Goal: Task Accomplishment & Management: Manage account settings

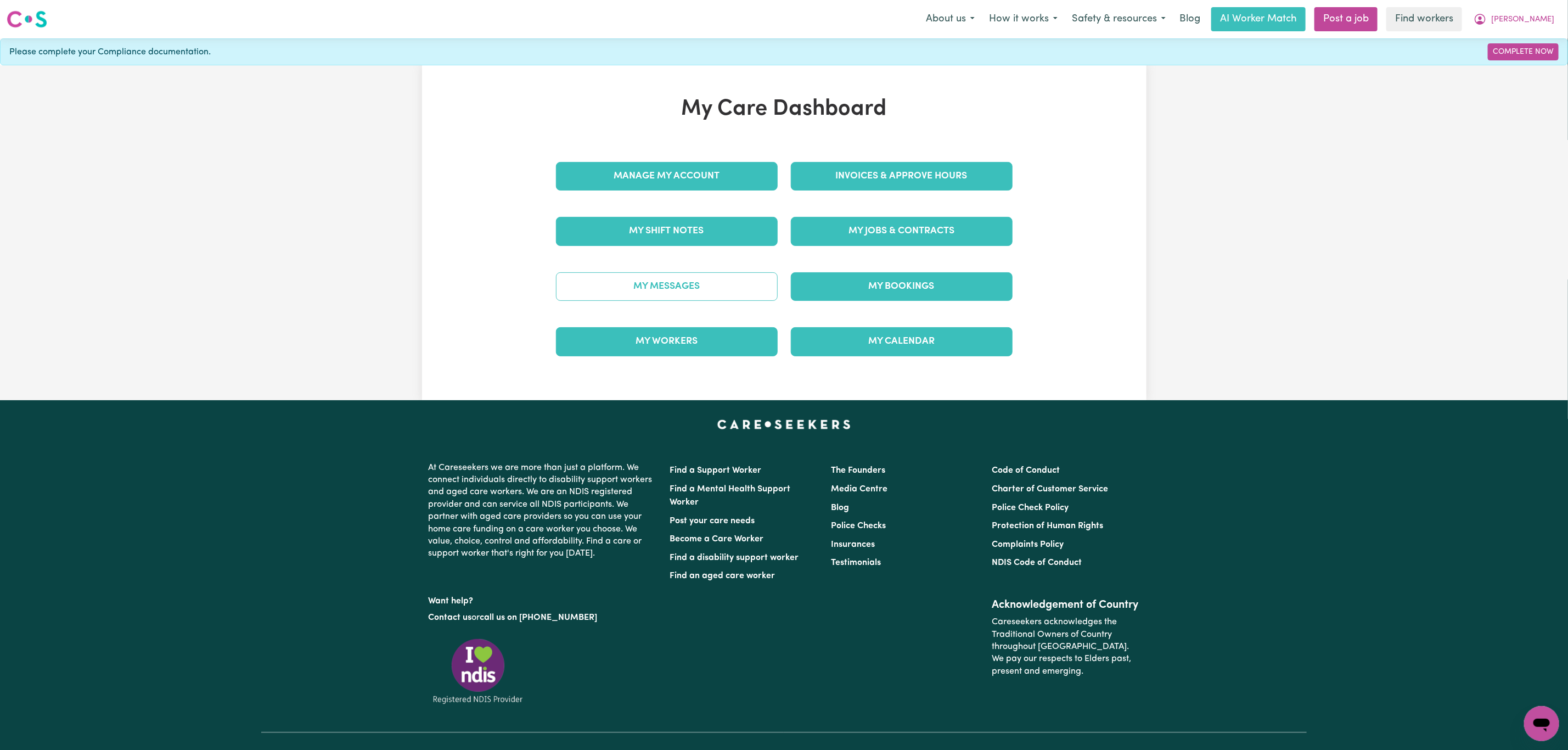
click at [744, 279] on link "My Messages" at bounding box center [667, 286] width 222 height 29
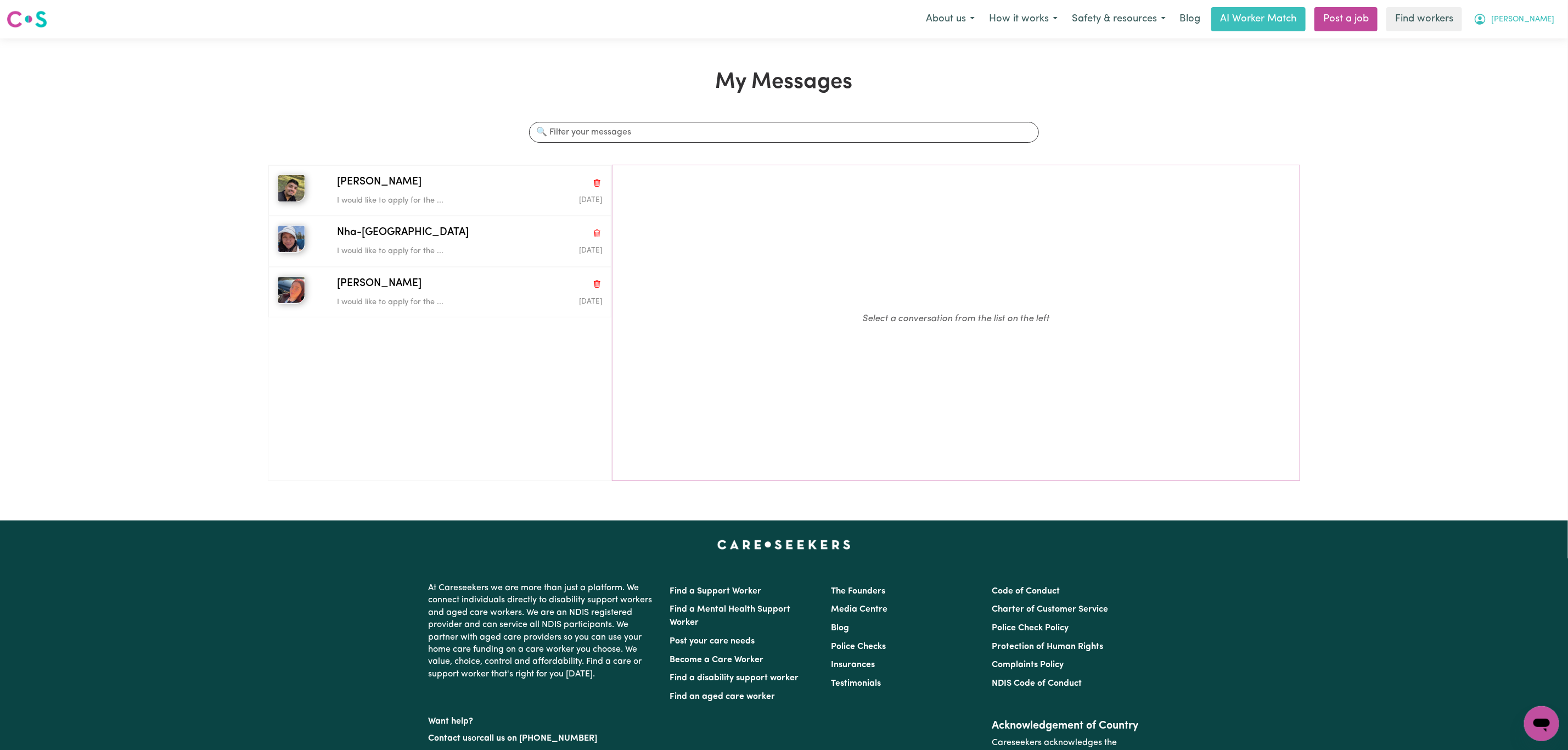
click at [1538, 17] on span "[PERSON_NAME]" at bounding box center [1523, 20] width 63 height 12
click at [1525, 38] on link "My Dashboard" at bounding box center [1517, 43] width 86 height 21
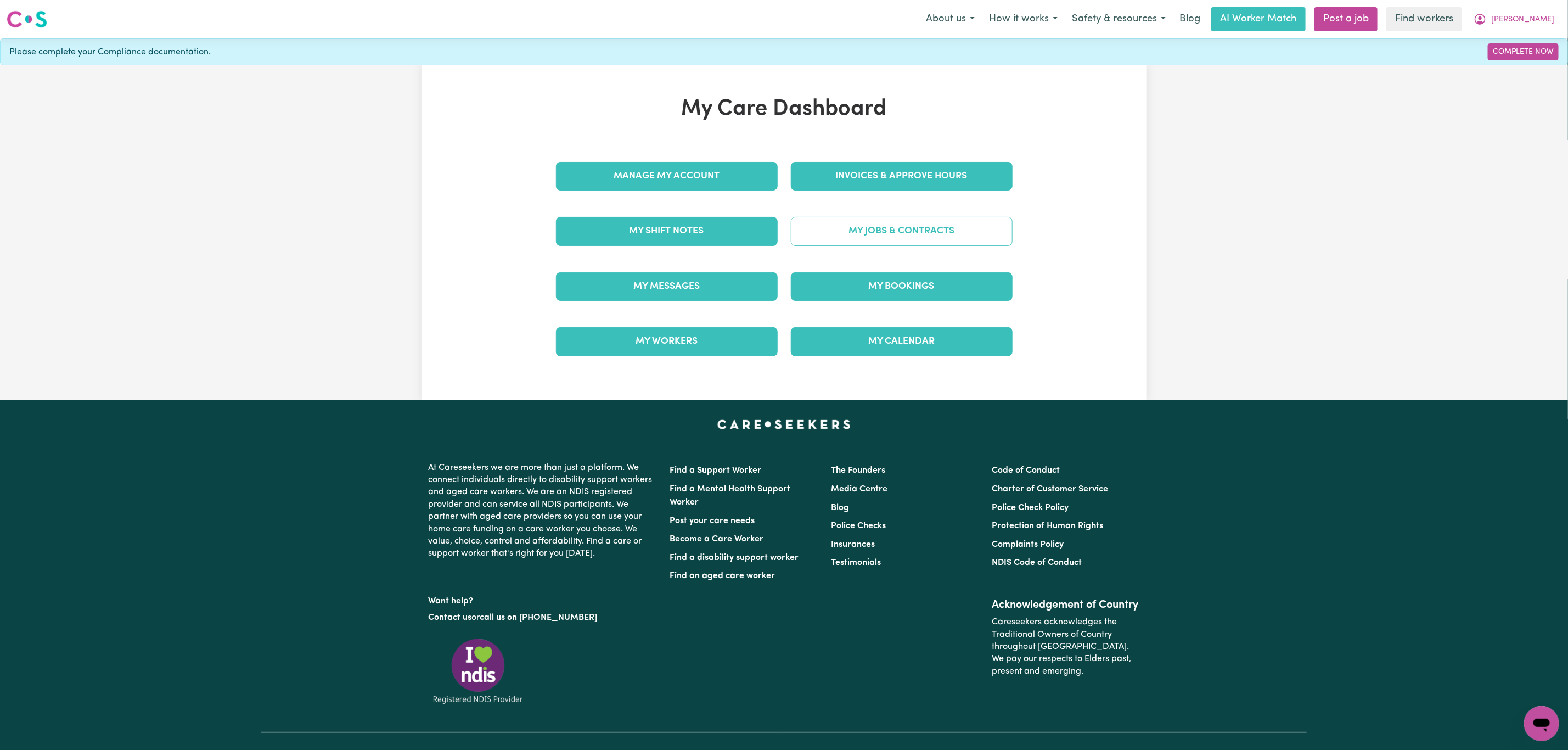
click at [878, 241] on link "My Jobs & Contracts" at bounding box center [901, 231] width 222 height 29
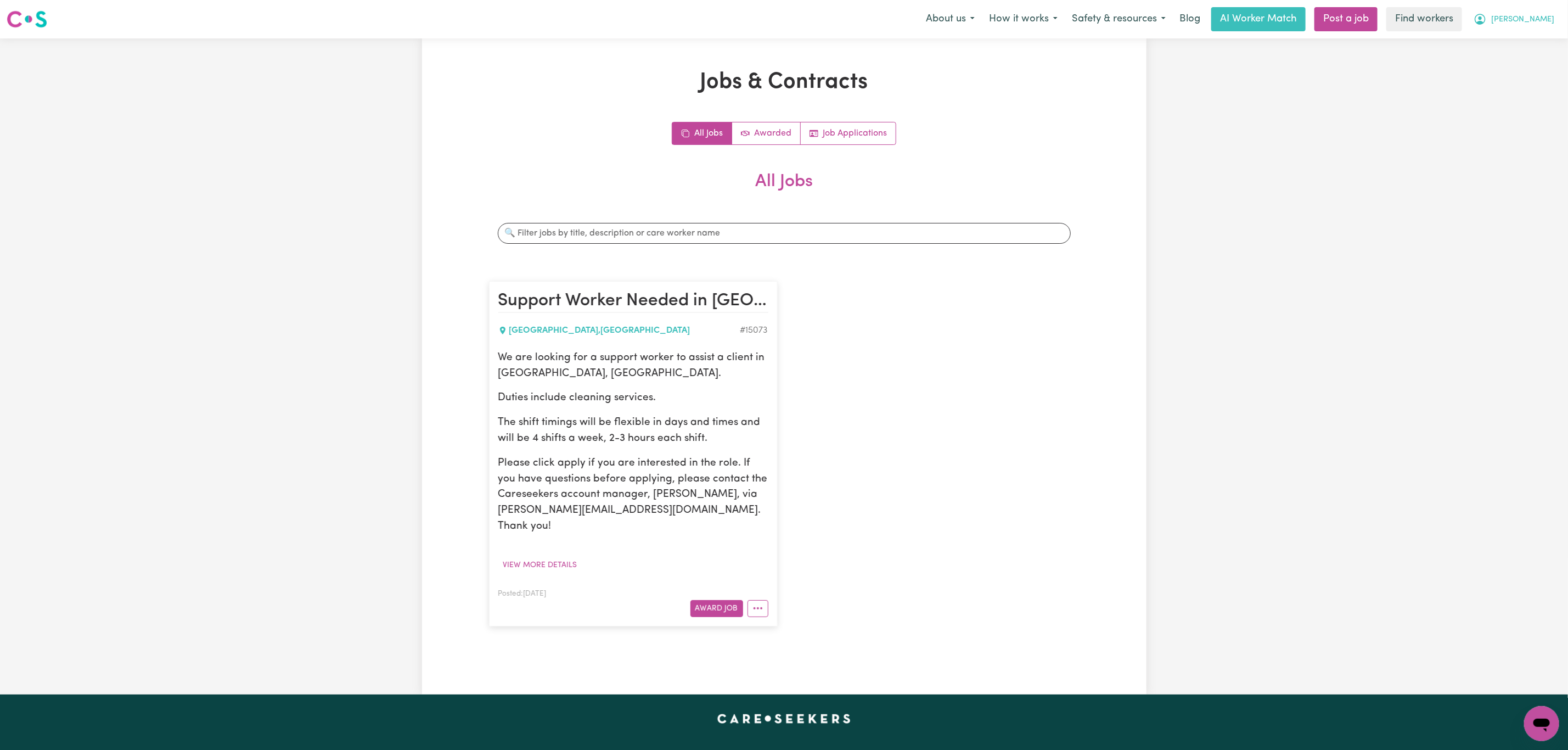
click at [1549, 12] on button "[PERSON_NAME]" at bounding box center [1514, 19] width 95 height 23
click at [1491, 66] on link "Logout" at bounding box center [1517, 63] width 86 height 21
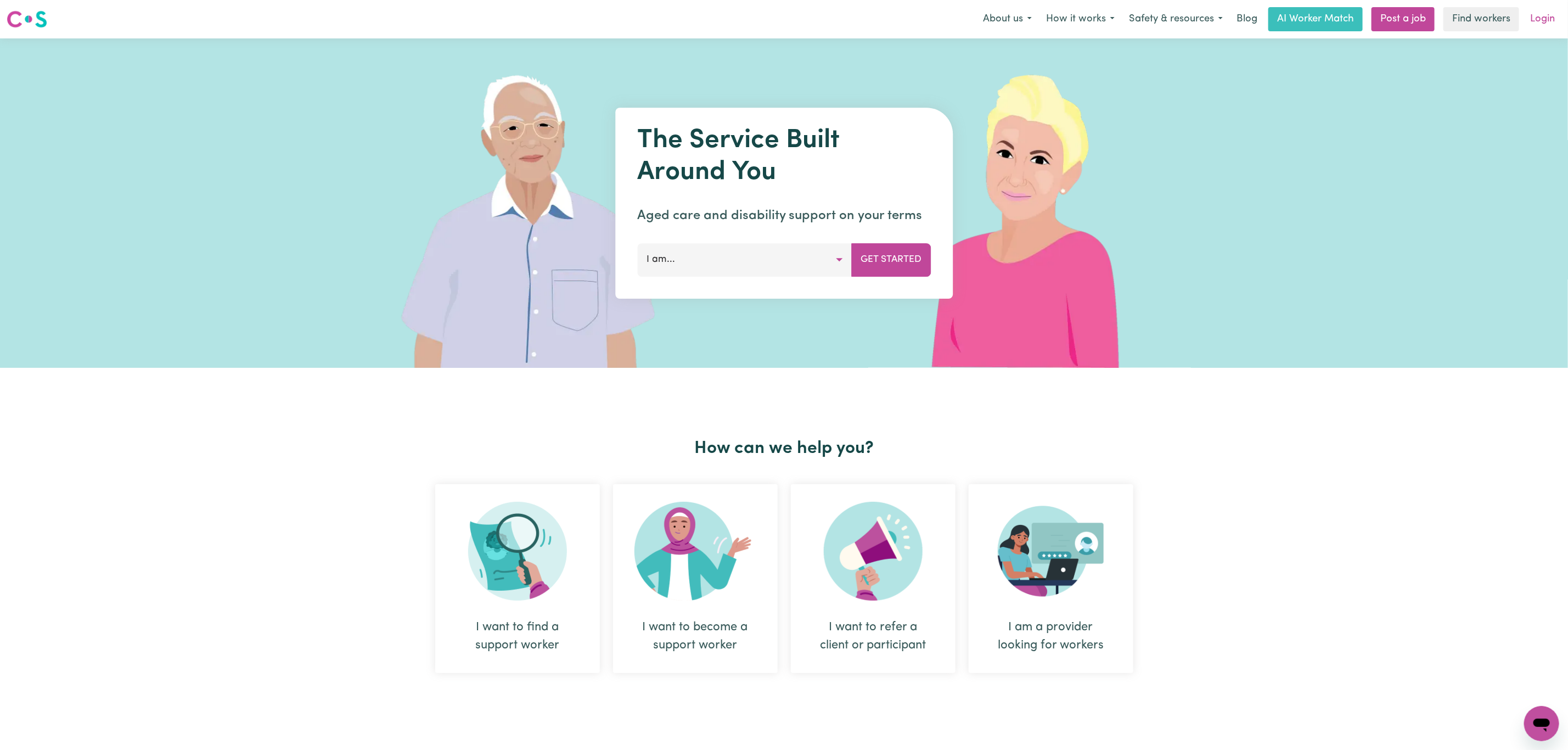
click at [1541, 15] on link "Login" at bounding box center [1542, 19] width 38 height 24
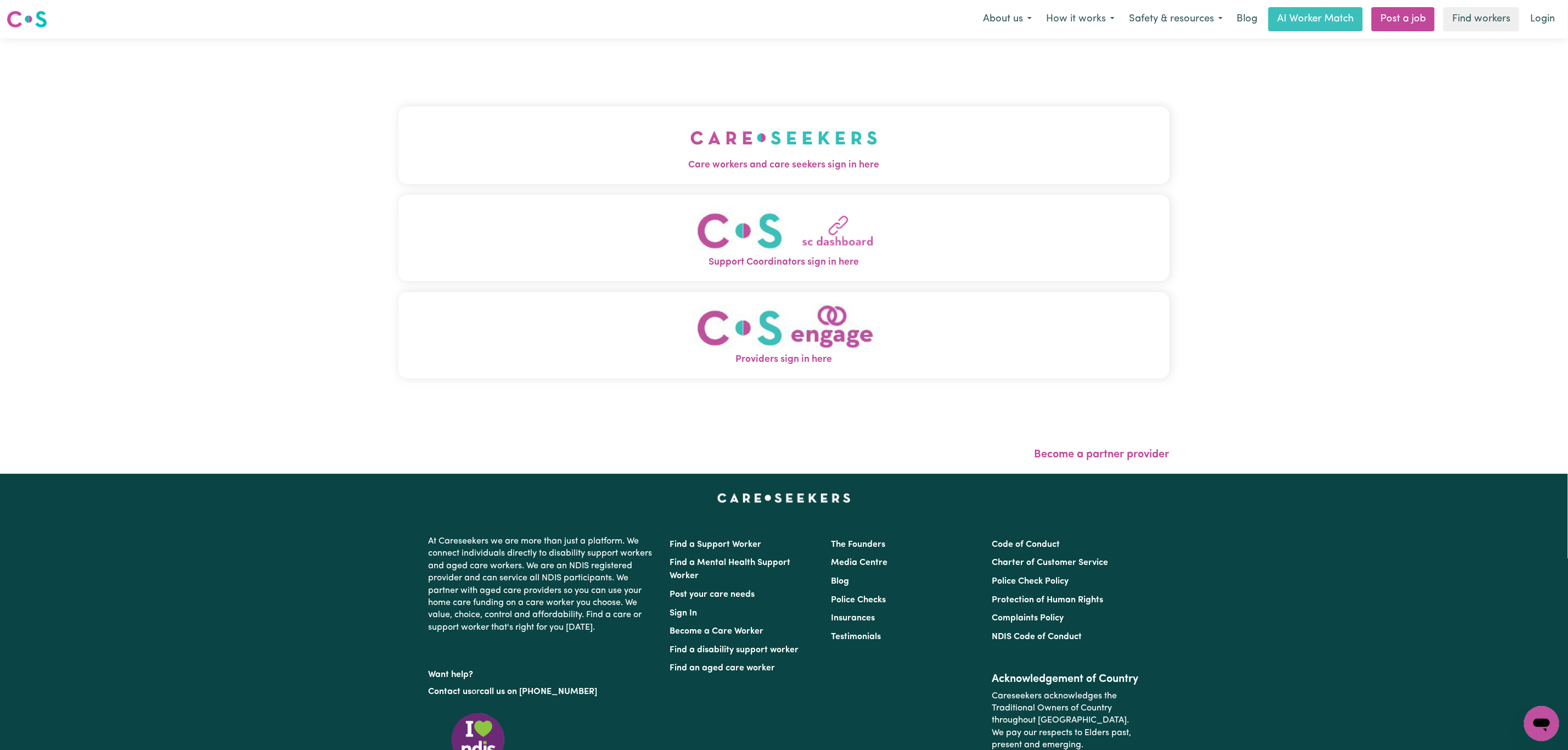
click at [513, 129] on button "Care workers and care seekers sign in here" at bounding box center [784, 145] width 771 height 77
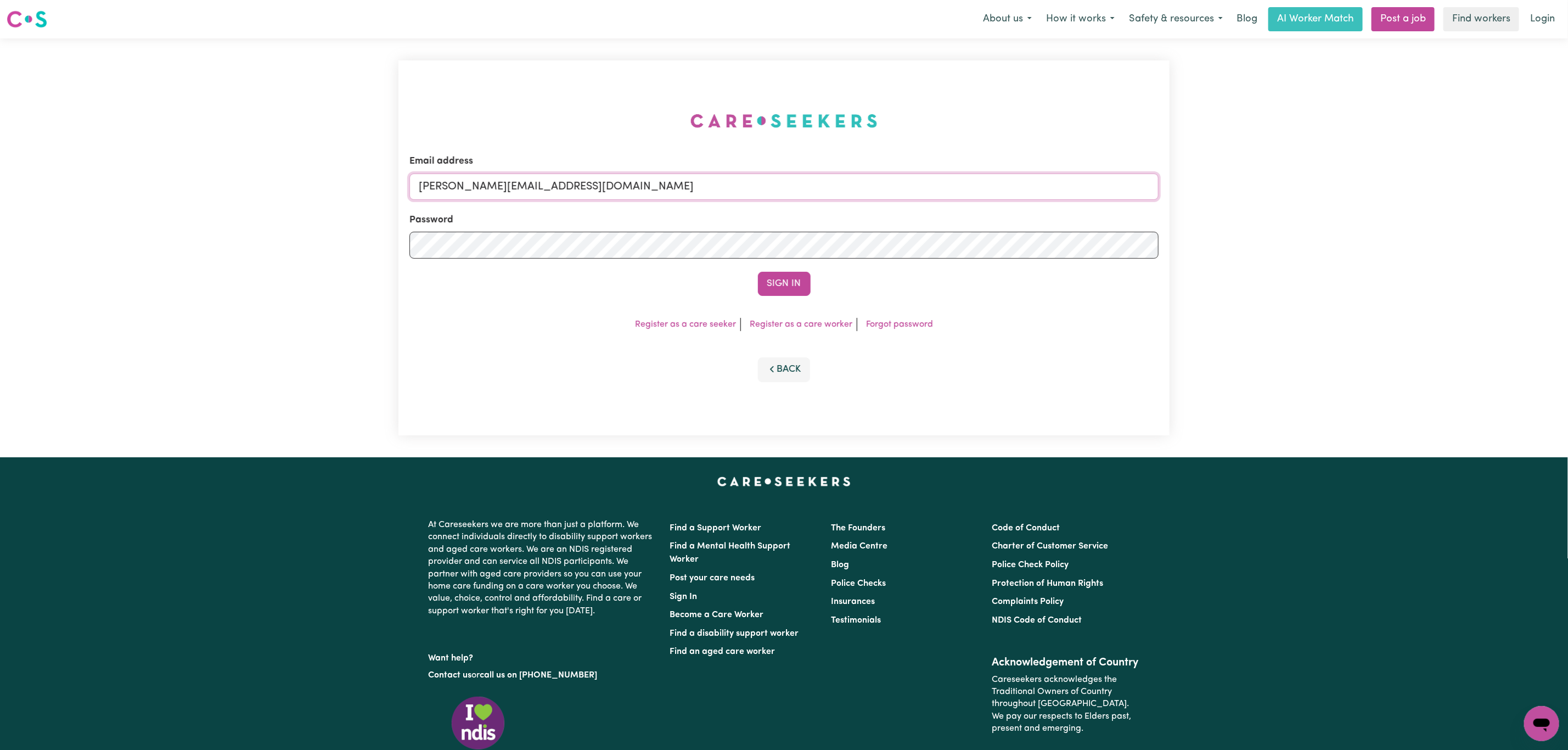
click at [486, 192] on input "[PERSON_NAME][EMAIL_ADDRESS][DOMAIN_NAME]" at bounding box center [784, 186] width 749 height 26
drag, startPoint x: 473, startPoint y: 192, endPoint x: 786, endPoint y: 206, distance: 313.3
click at [786, 196] on input "[EMAIL_ADDRESS][PERSON_NAME][DOMAIN_NAME]" at bounding box center [784, 186] width 749 height 26
type input "[EMAIL_ADDRESS][DOMAIN_NAME]"
click at [773, 267] on form "Email address [EMAIL_ADDRESS][DOMAIN_NAME] Password Sign In" at bounding box center [784, 225] width 749 height 142
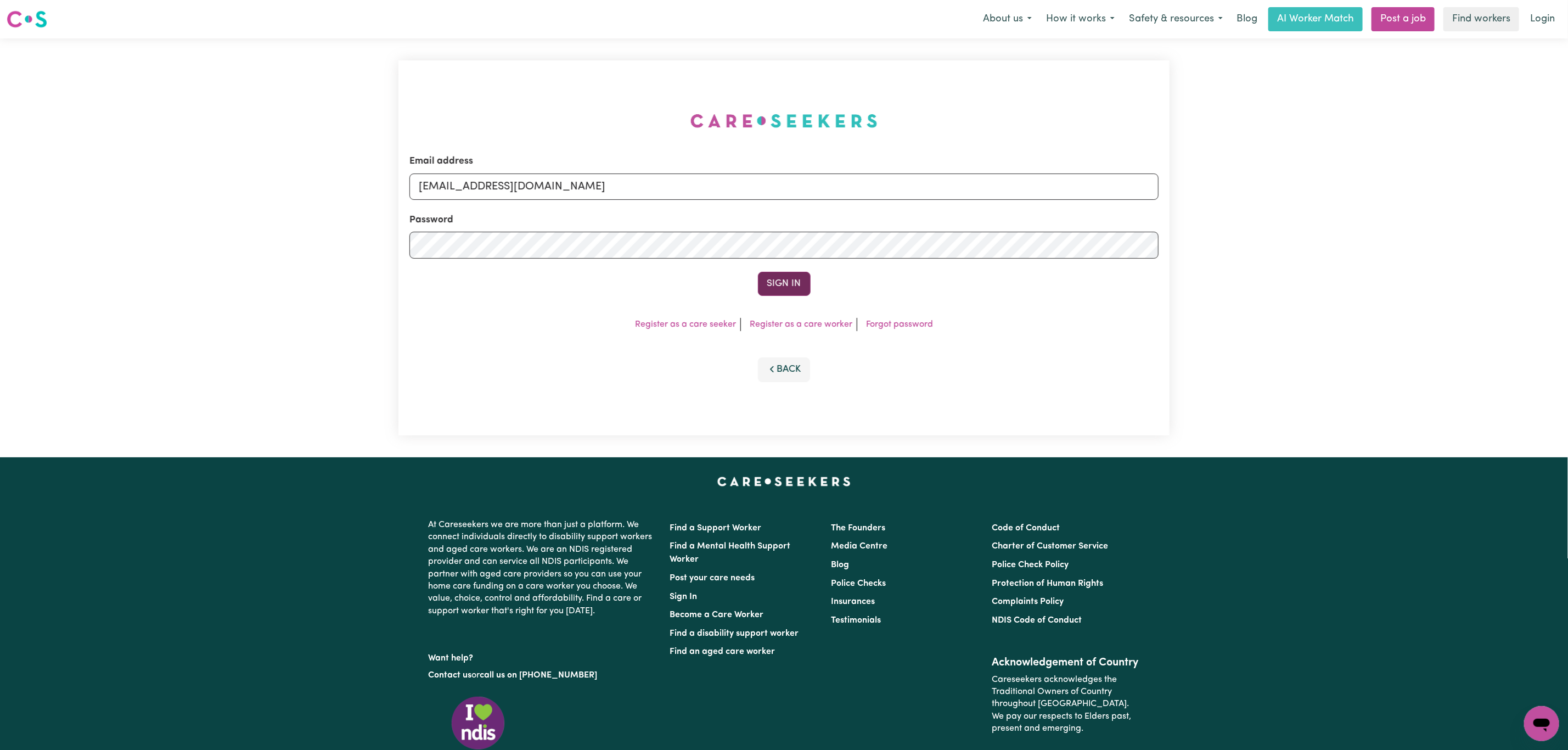
click at [780, 281] on button "Sign In" at bounding box center [784, 284] width 53 height 24
